Goal: Task Accomplishment & Management: Complete application form

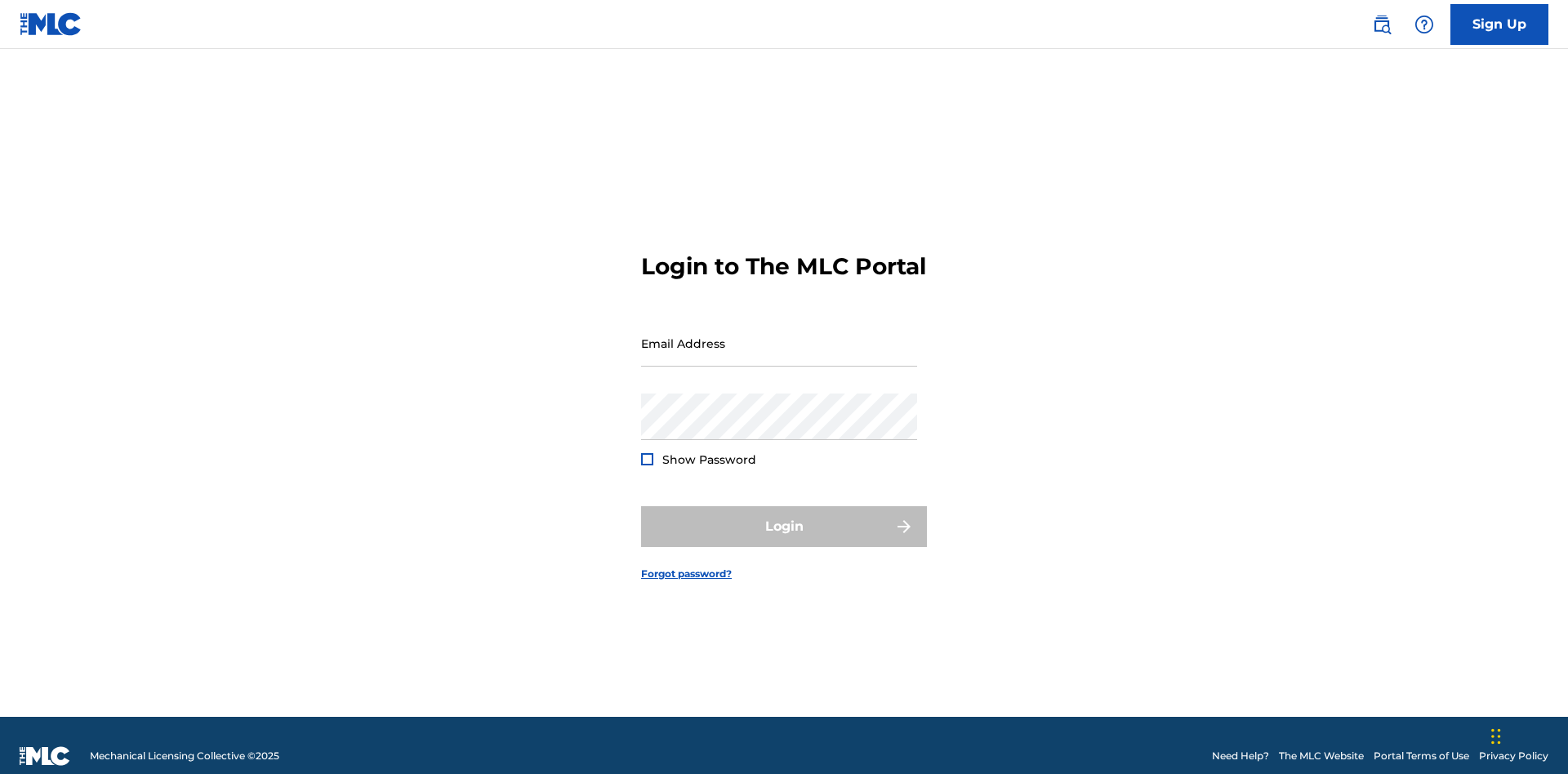
scroll to position [21, 0]
click at [779, 336] on input "Email Address" at bounding box center [779, 343] width 276 height 47
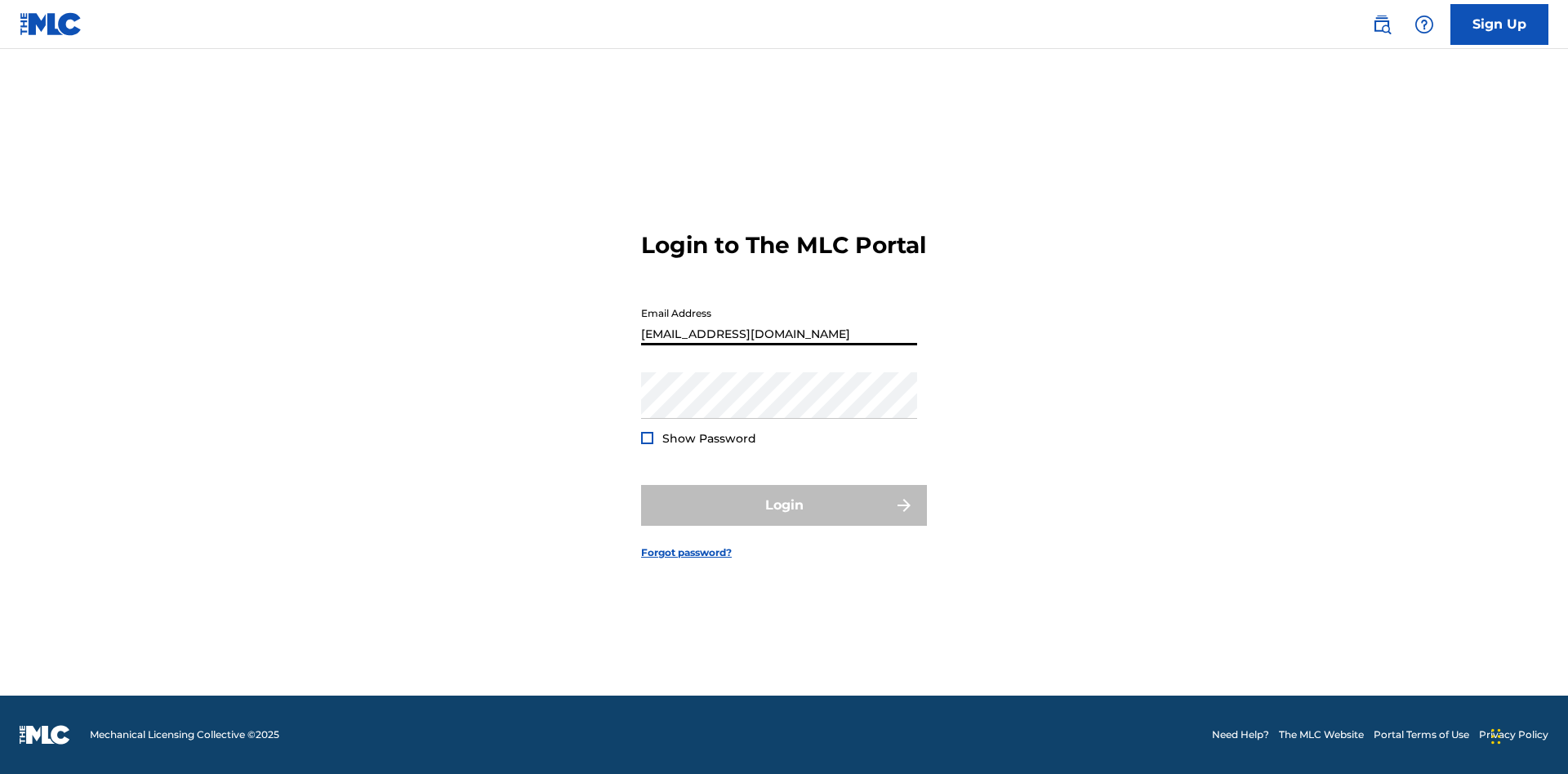
type input "Duke.McTesterson@gmail.com"
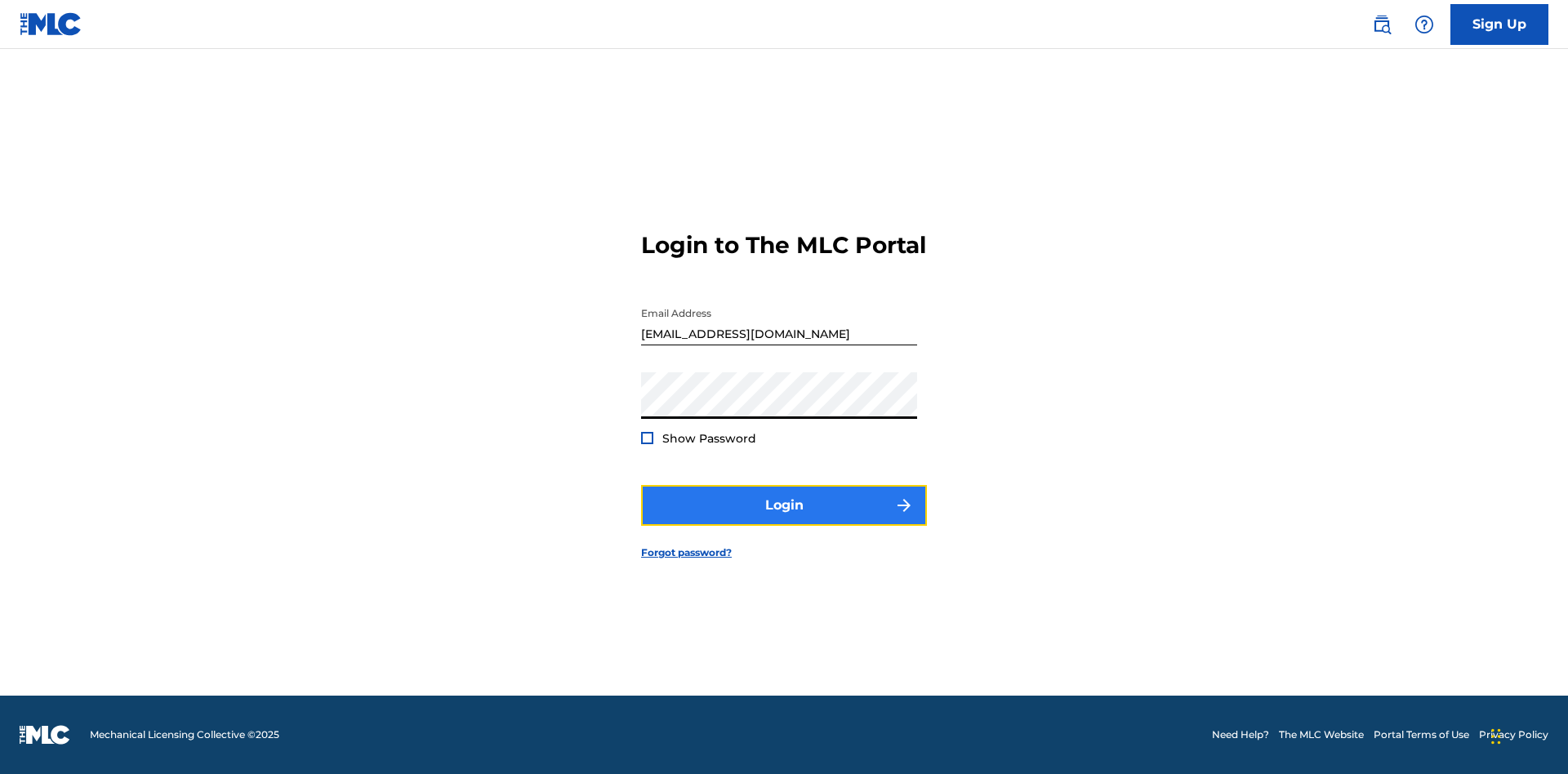
click at [784, 519] on button "Login" at bounding box center [784, 506] width 286 height 41
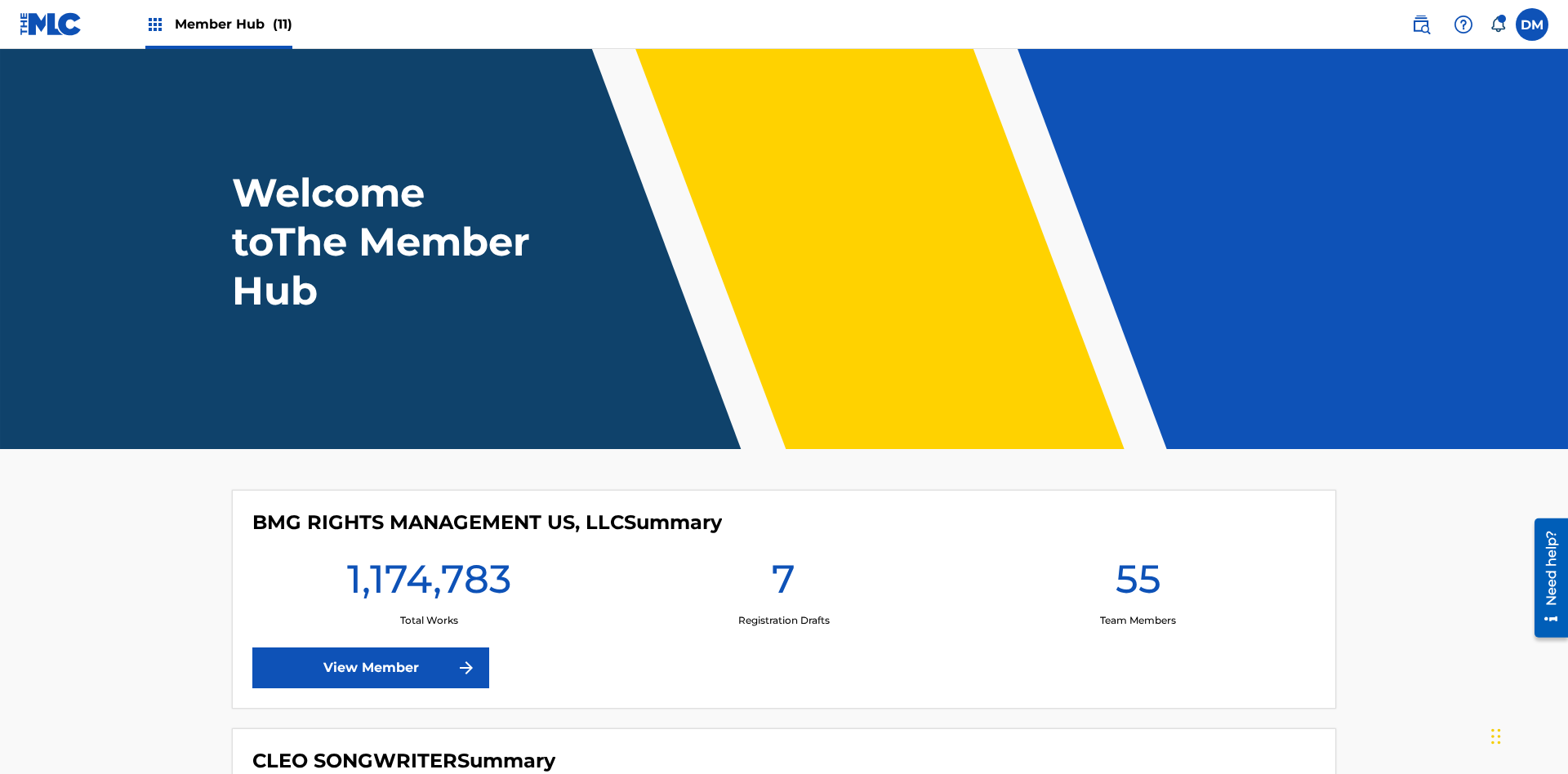
click at [232, 24] on span "Member Hub (11)" at bounding box center [233, 24] width 118 height 19
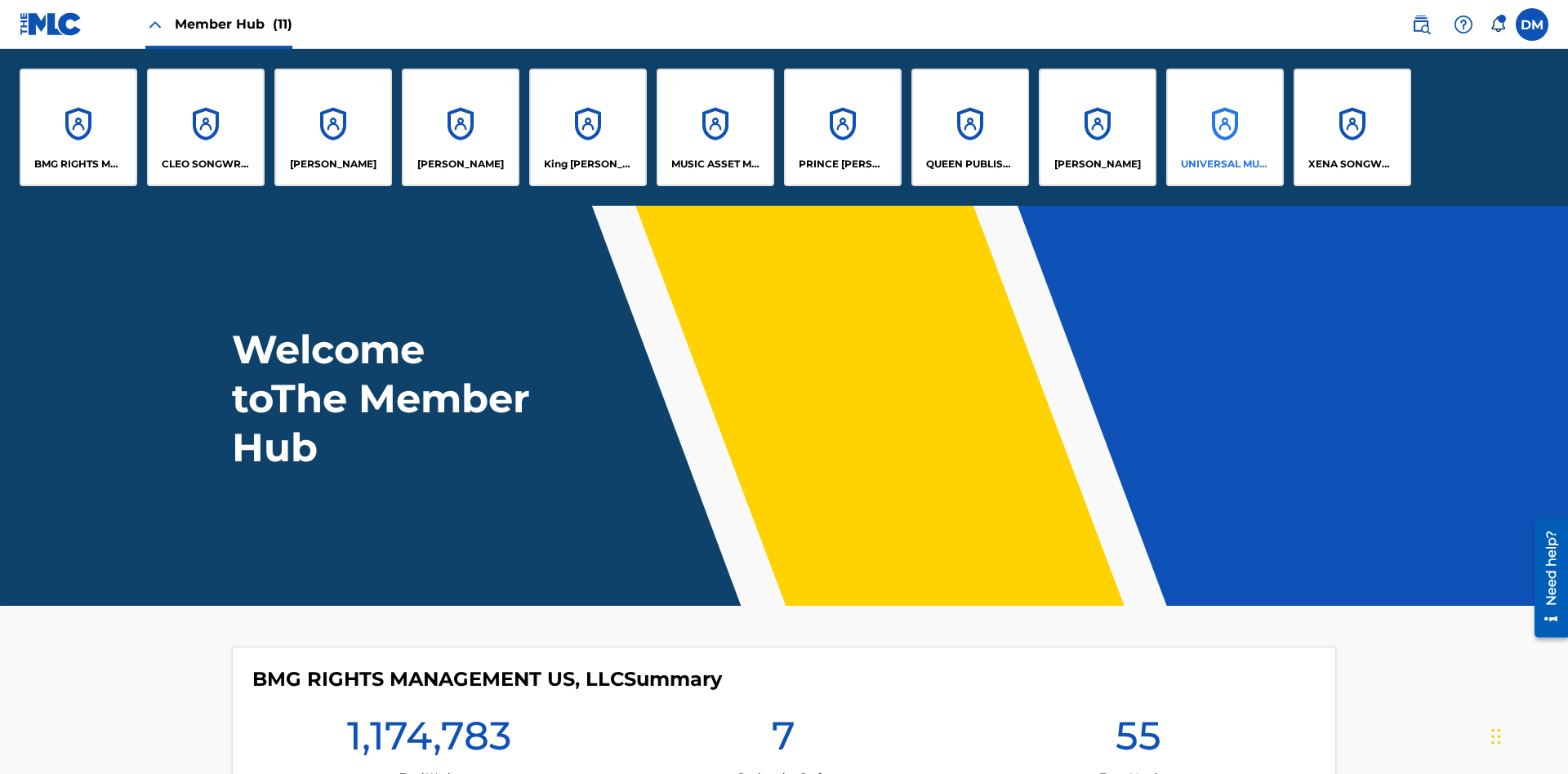
click at [1224, 164] on p "UNIVERSAL MUSIC PUB GROUP" at bounding box center [1225, 164] width 89 height 14
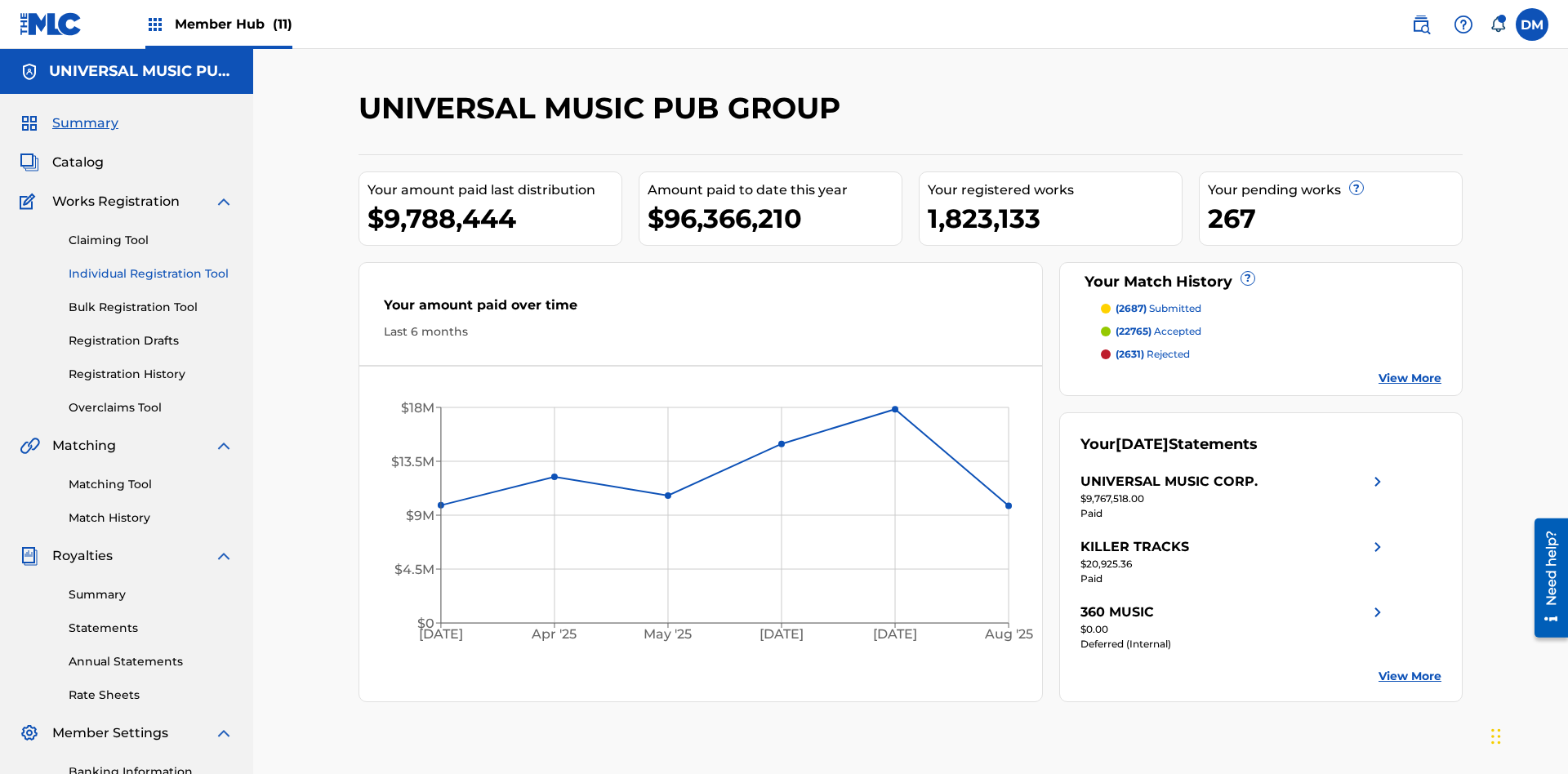
click at [151, 266] on link "Individual Registration Tool" at bounding box center [151, 274] width 165 height 17
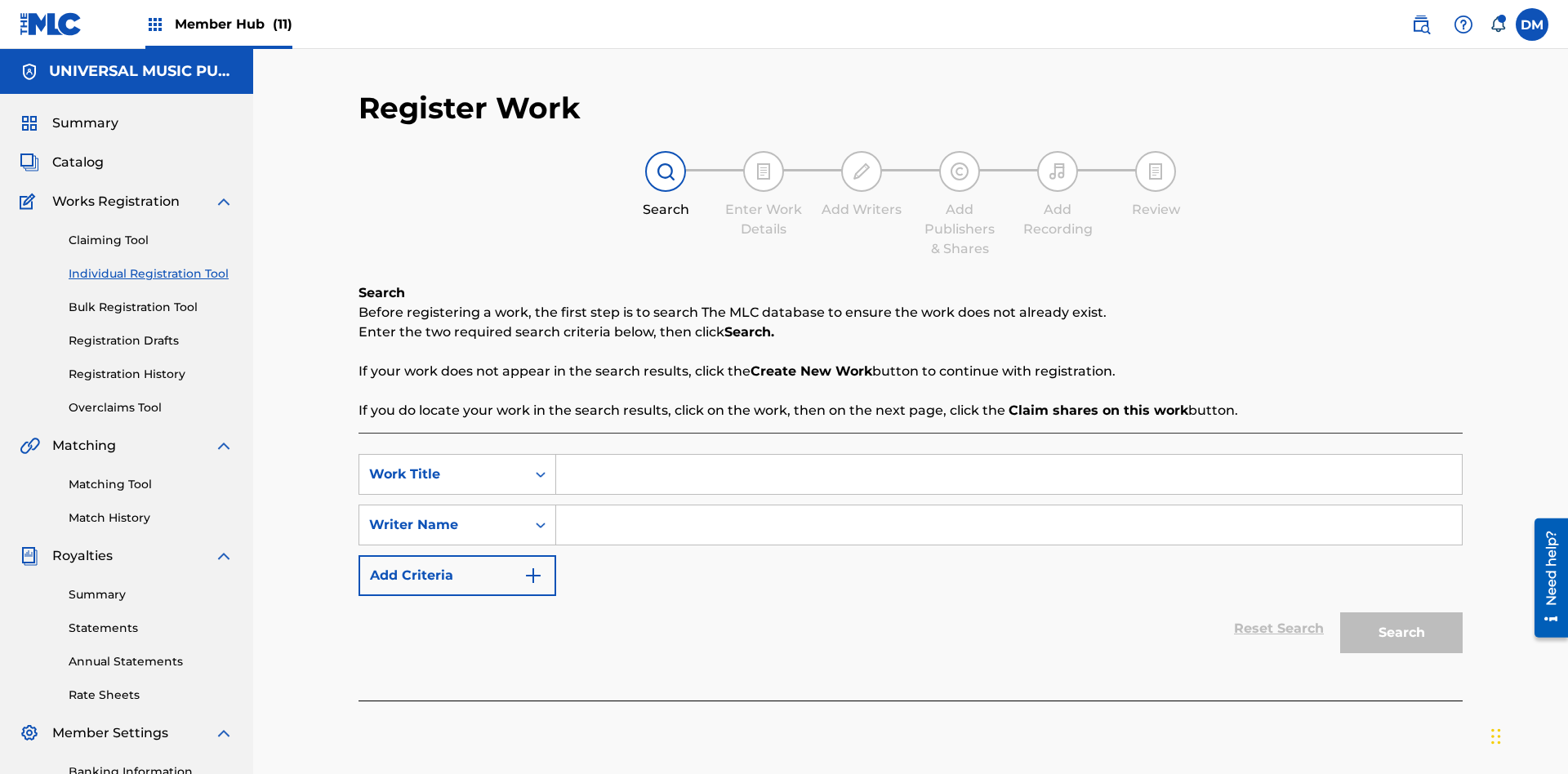
click at [1009, 455] on input "Search Form" at bounding box center [1008, 474] width 905 height 39
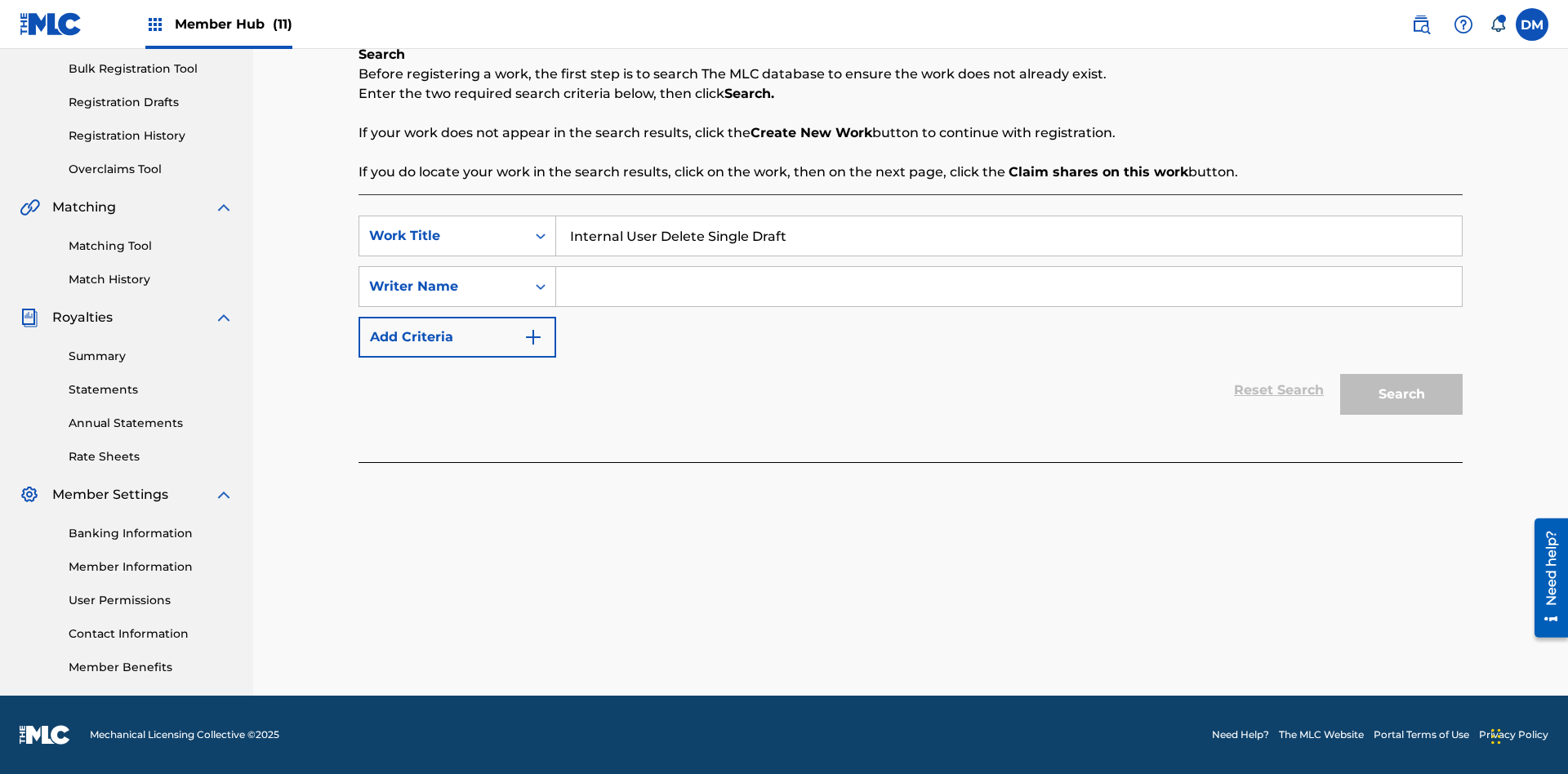
type input "Internal User Delete Single Draft"
click at [1009, 287] on input "Search Form" at bounding box center [1008, 287] width 905 height 39
type input "Test"
click at [1402, 395] on button "Search" at bounding box center [1401, 395] width 122 height 41
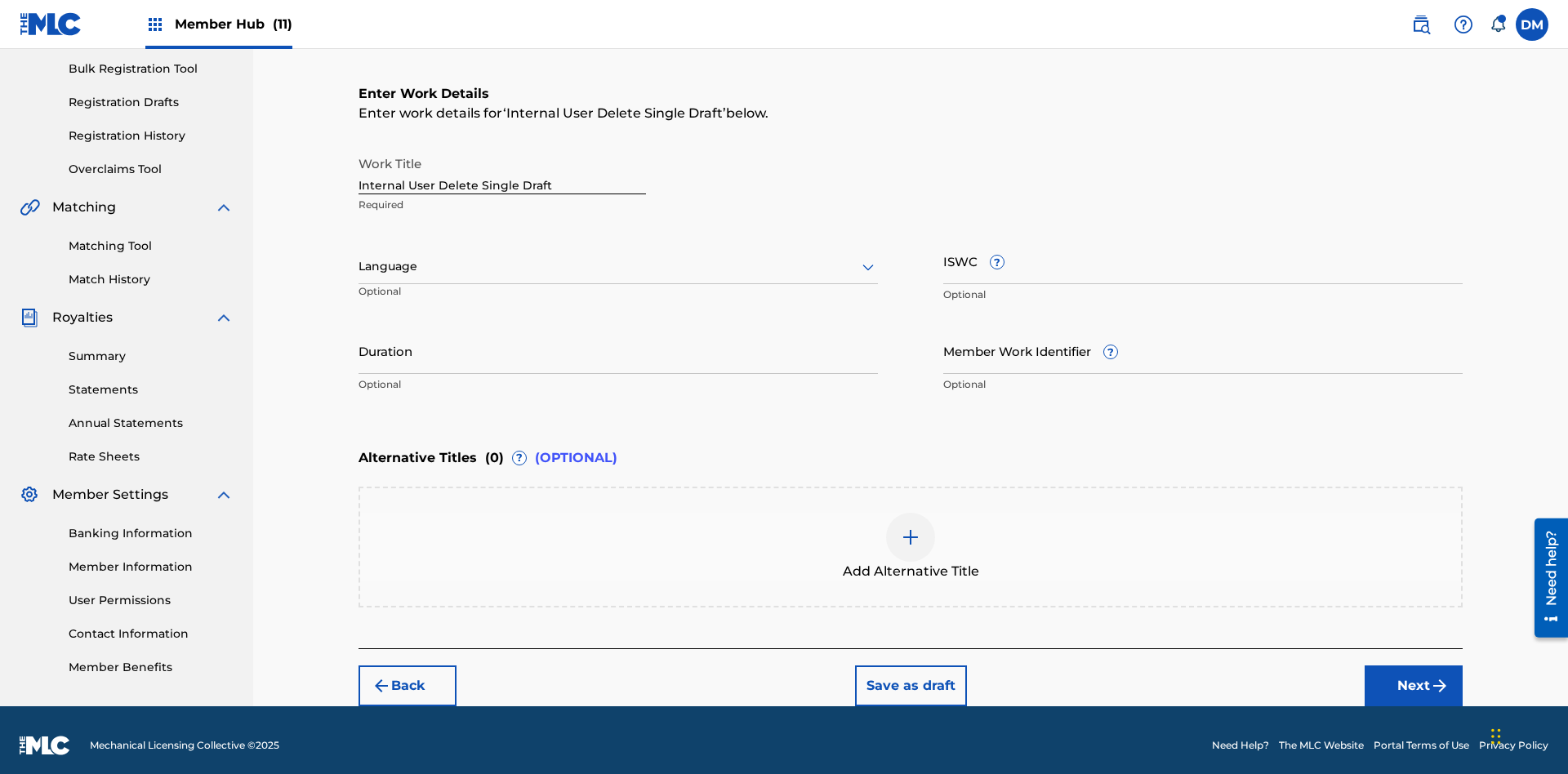
scroll to position [250, 0]
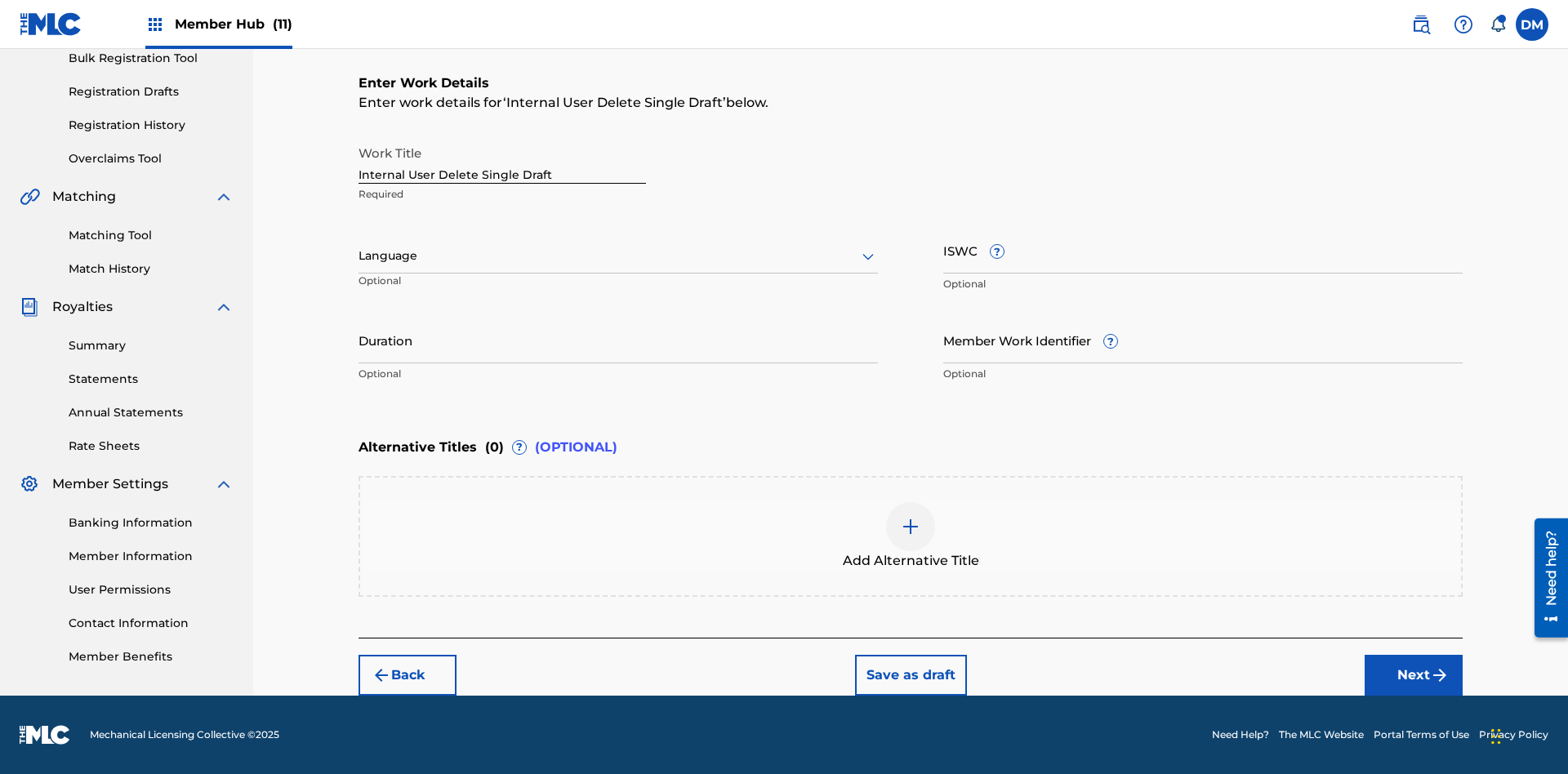
click at [502, 160] on input "Internal User Delete Single Draft" at bounding box center [502, 160] width 288 height 47
type input "Internal User Delete Single Draft"
click at [910, 675] on button "Save as draft" at bounding box center [911, 676] width 112 height 41
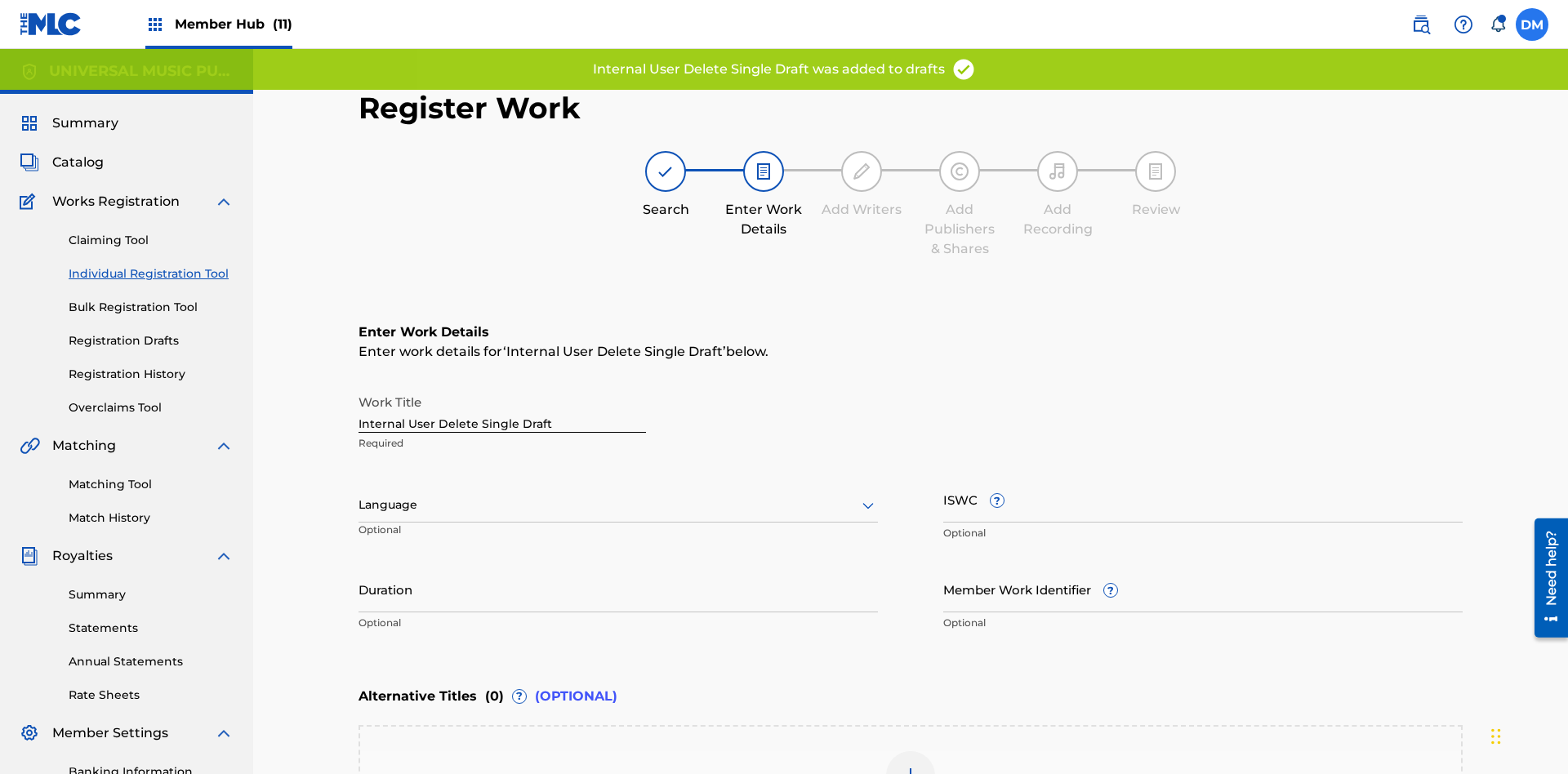
click at [1532, 24] on label at bounding box center [1532, 25] width 32 height 32
click at [1532, 25] on input "DM Duke McTesterson duke.mctesterson@gmail.com Notification Preferences Profile…" at bounding box center [1532, 25] width 0 height 0
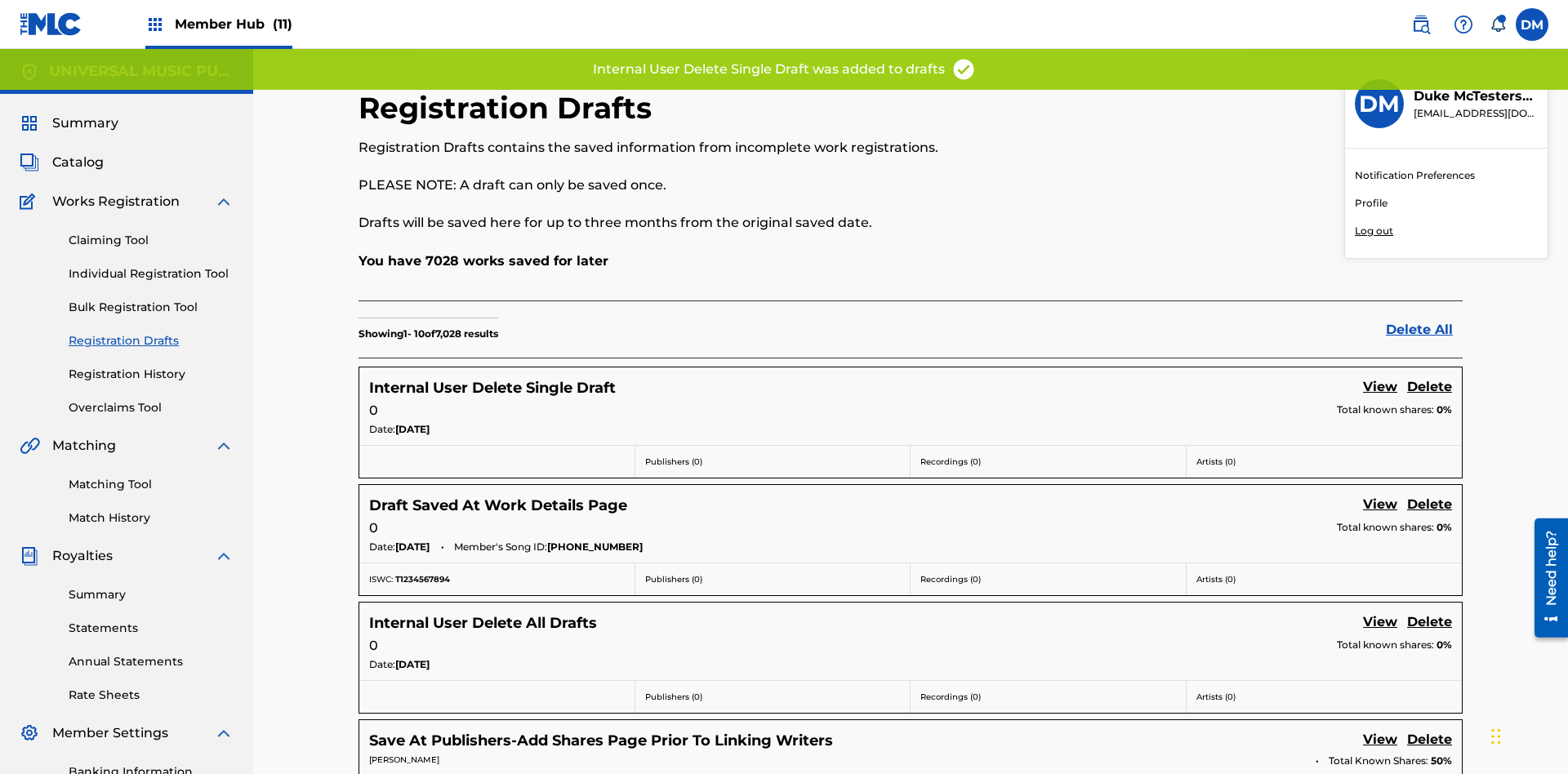
click at [1374, 231] on p "Log out" at bounding box center [1374, 231] width 38 height 14
click at [1532, 25] on input "DM Duke McTesterson duke.mctesterson@gmail.com Notification Preferences Profile…" at bounding box center [1532, 25] width 0 height 0
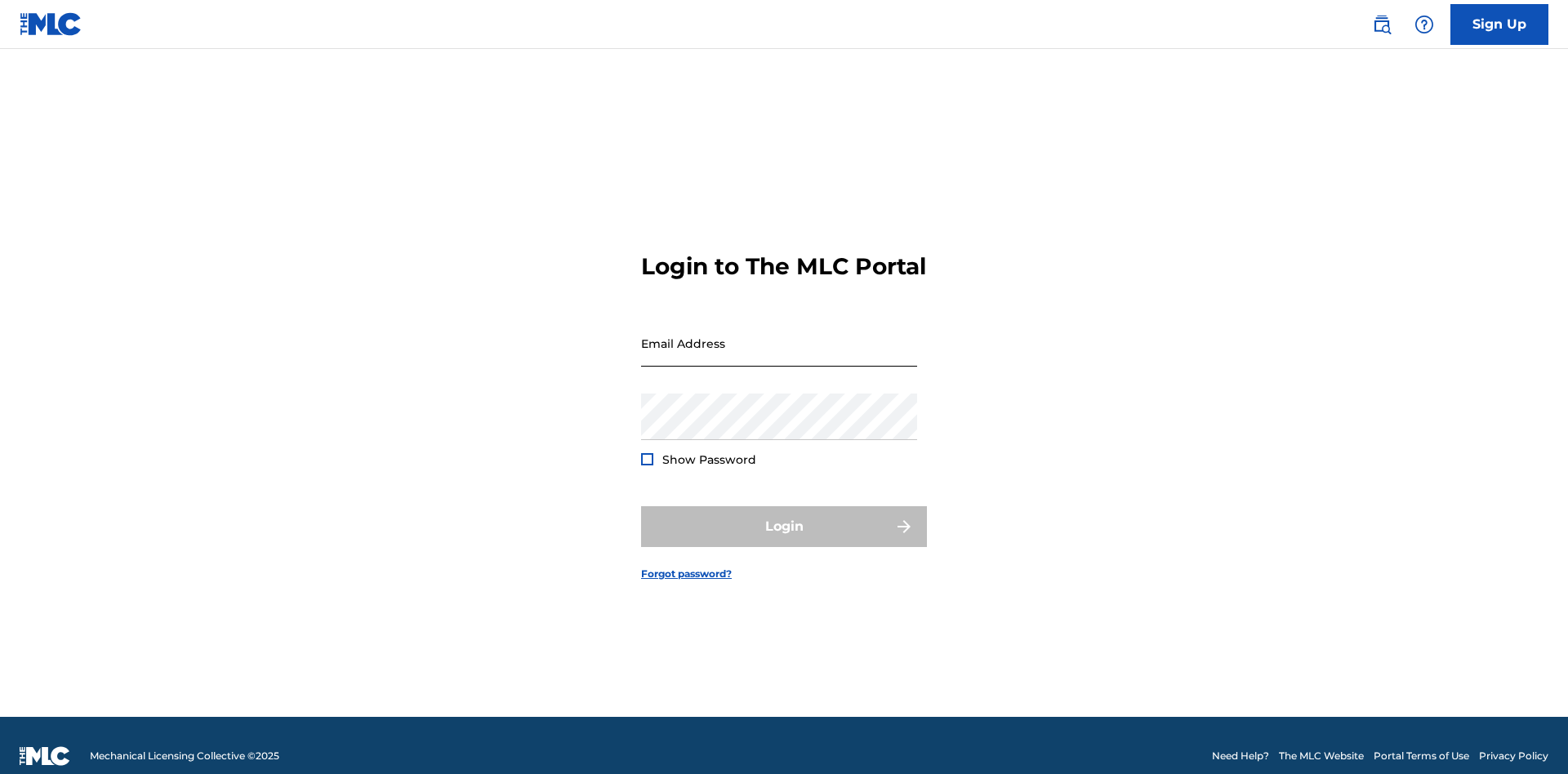
click at [779, 336] on input "Email Address" at bounding box center [779, 343] width 276 height 47
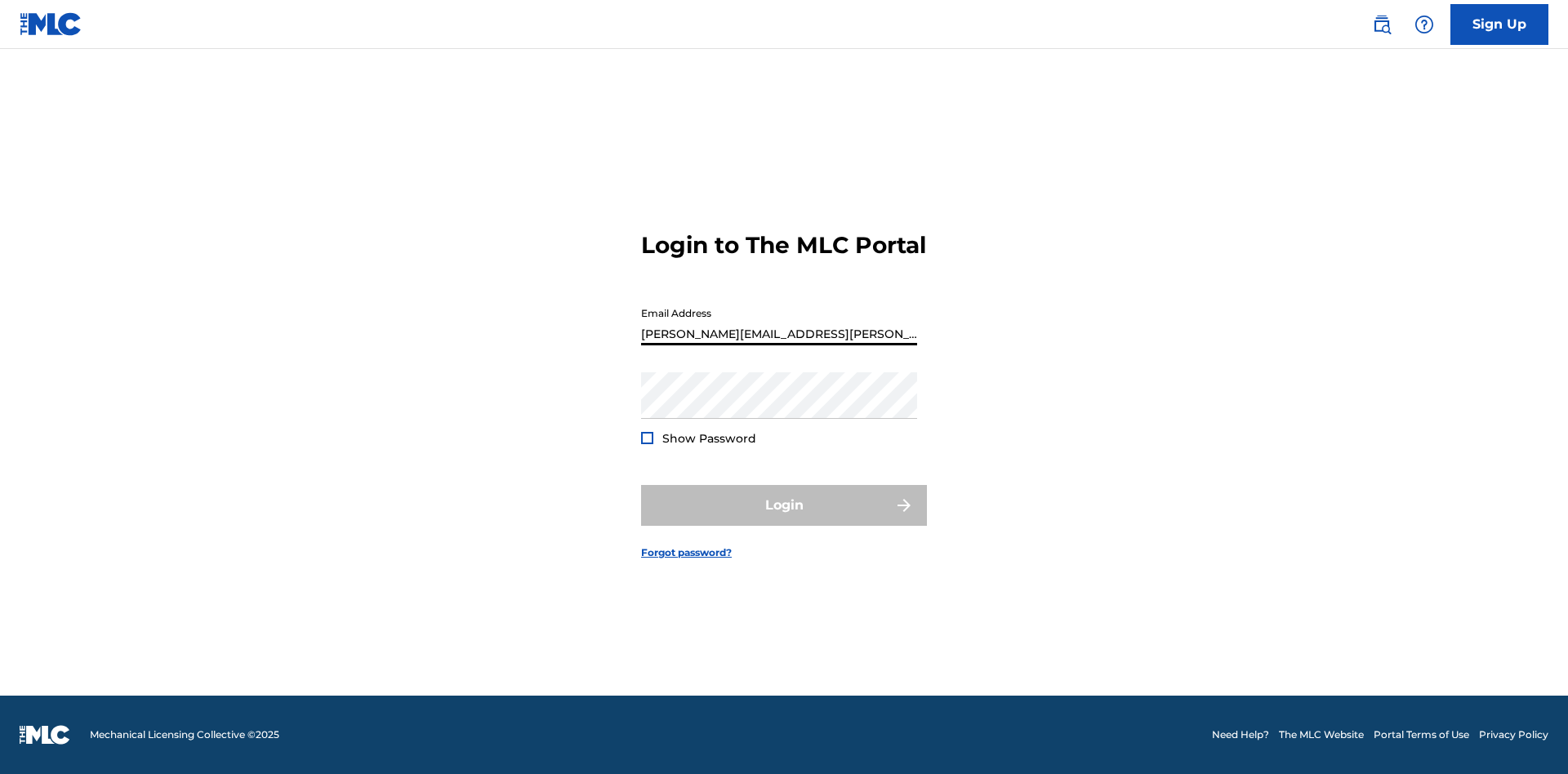
type input "Krystal.Ribble@themlc.com"
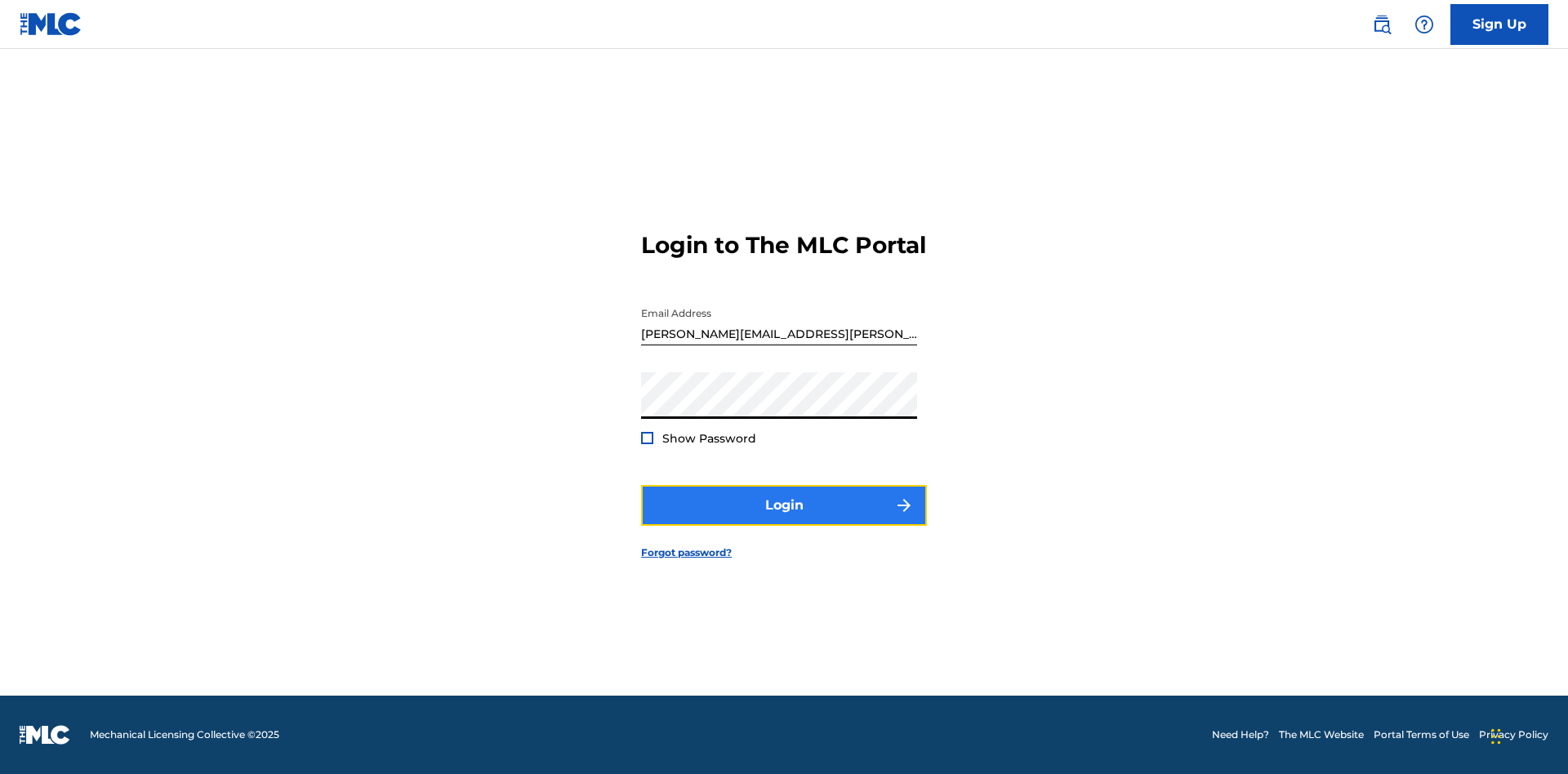
click at [784, 519] on button "Login" at bounding box center [784, 506] width 286 height 41
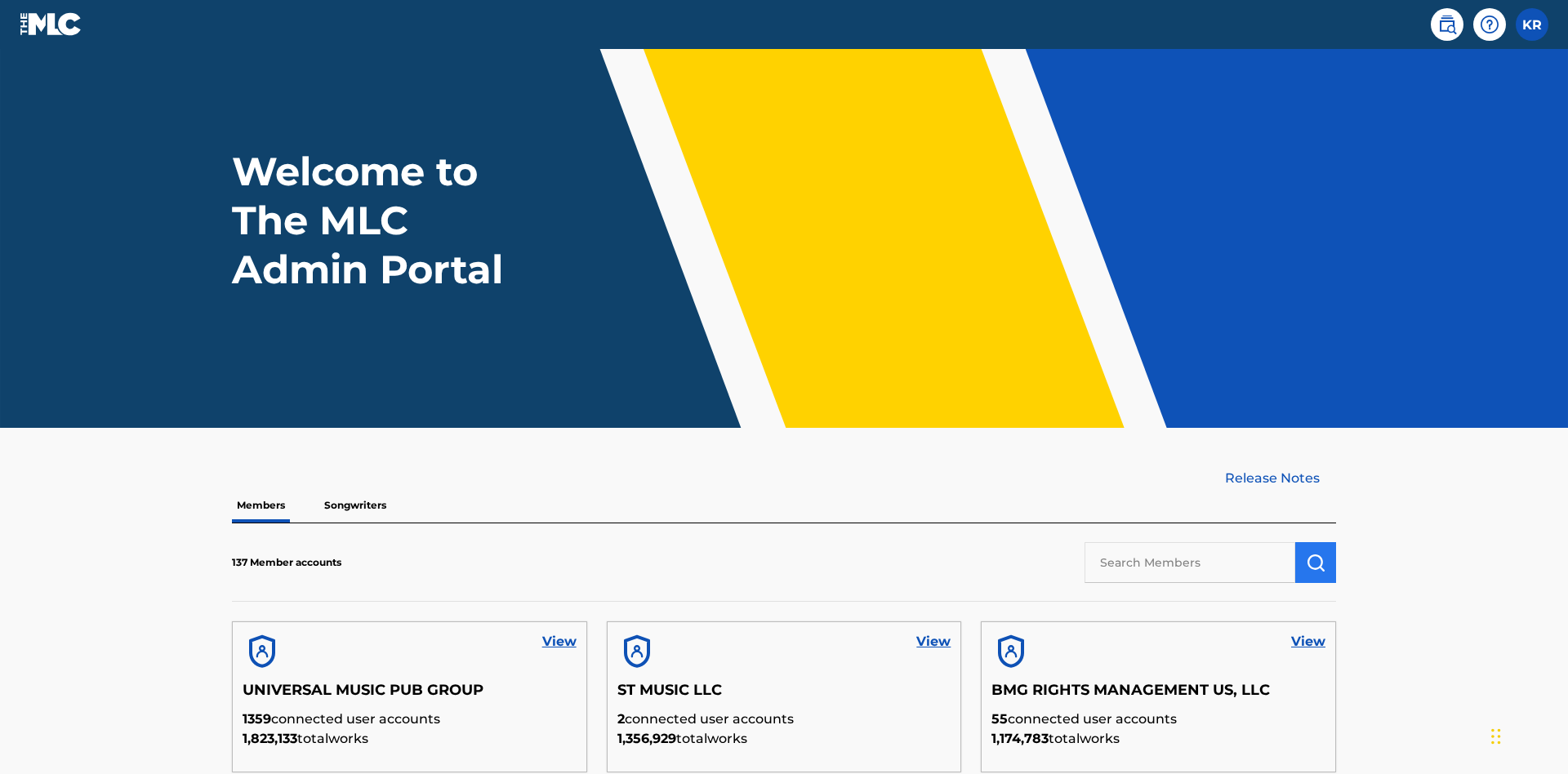
click at [1190, 542] on input "text" at bounding box center [1190, 563] width 210 height 41
click at [1315, 553] on img "submit" at bounding box center [1315, 563] width 20 height 20
